Goal: Obtain resource: Download file/media

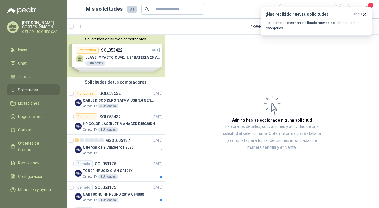
click at [23, 91] on span "Solicitudes" at bounding box center [28, 90] width 20 height 6
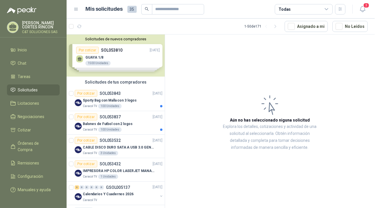
click at [25, 89] on span "Solicitudes" at bounding box center [28, 90] width 20 height 6
click at [88, 116] on div "Por cotizar" at bounding box center [86, 116] width 23 height 7
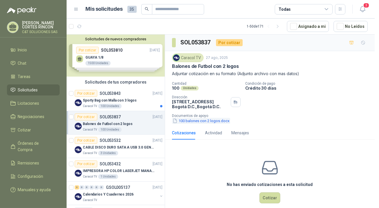
click at [198, 120] on button "100 balones con 2 logos.docx" at bounding box center [201, 121] width 58 height 6
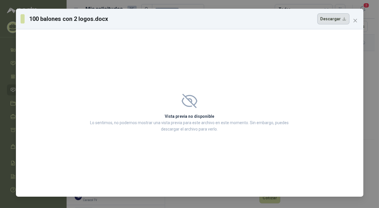
click at [329, 20] on button "Descargar" at bounding box center [333, 18] width 32 height 11
